Goal: Information Seeking & Learning: Learn about a topic

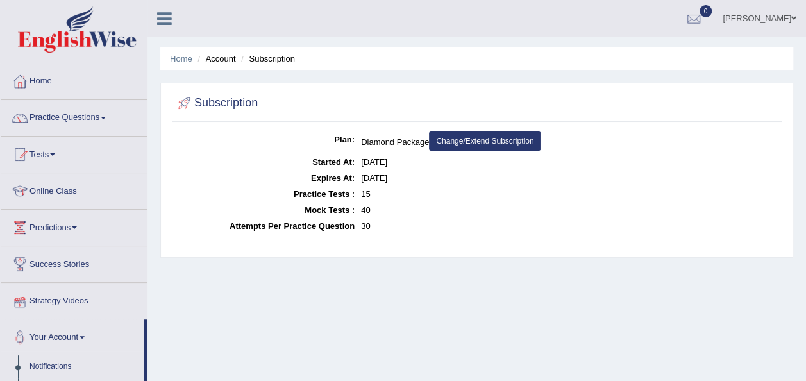
click at [76, 294] on link "Strategy Videos" at bounding box center [74, 299] width 146 height 32
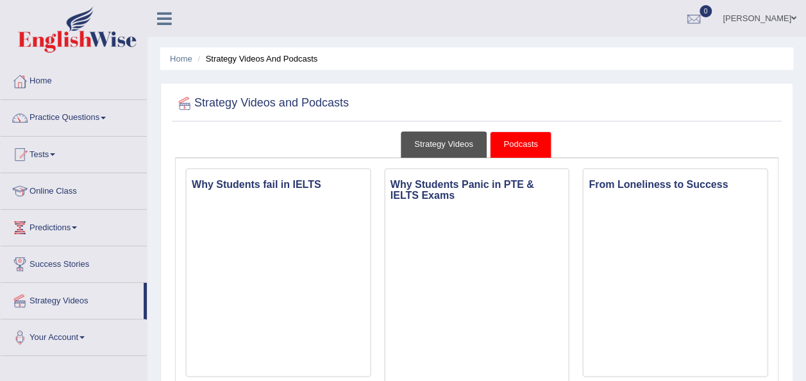
click at [438, 149] on link "Strategy Videos" at bounding box center [444, 145] width 86 height 26
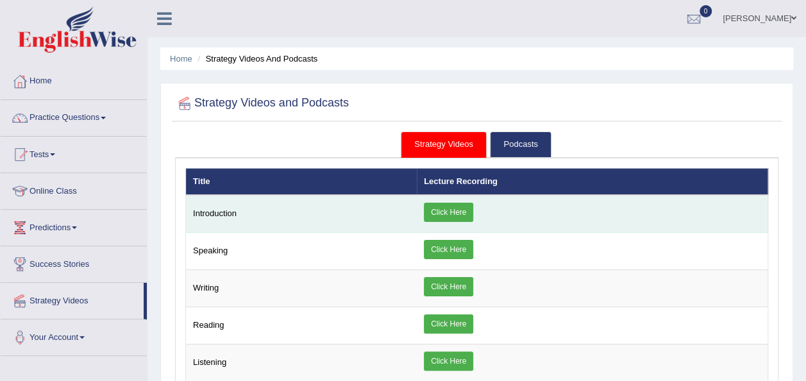
click at [448, 209] on link "Click Here" at bounding box center [448, 212] width 49 height 19
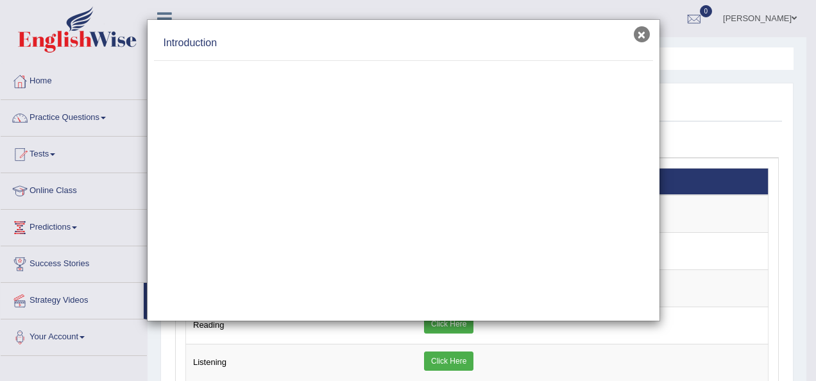
click at [643, 35] on button "×" at bounding box center [642, 34] width 16 height 16
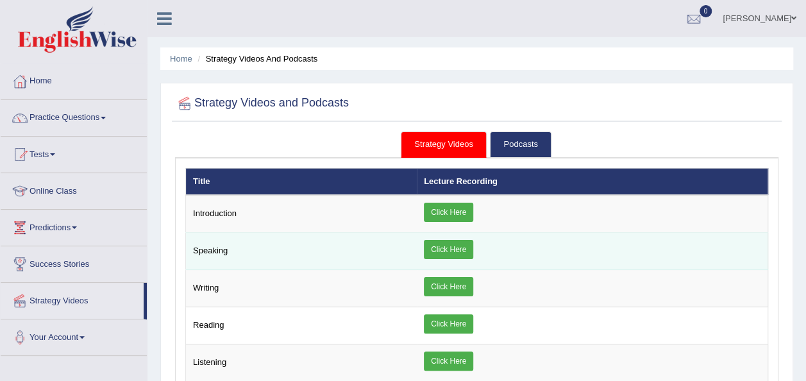
click at [458, 246] on link "Click Here" at bounding box center [448, 249] width 49 height 19
